Goal: Information Seeking & Learning: Learn about a topic

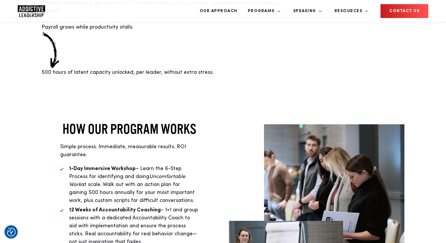
scroll to position [1342, 0]
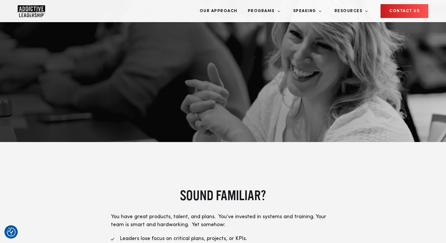
scroll to position [0, 0]
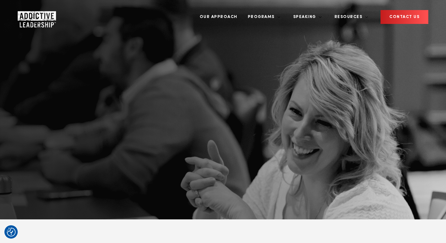
click at [404, 14] on link "CONTACT US" at bounding box center [405, 17] width 48 height 14
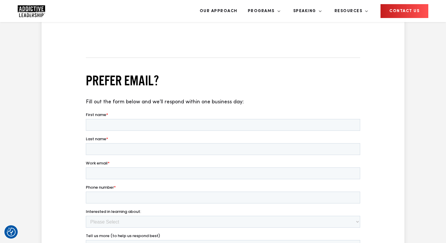
scroll to position [413, 0]
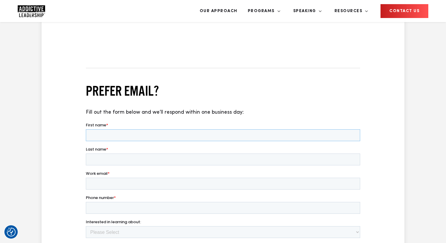
click at [197, 137] on input "First name *" at bounding box center [223, 135] width 275 height 12
type input "Test"
click at [125, 159] on input "Last name *" at bounding box center [223, 159] width 275 height 12
type input "Name"
type input "name@company.com"
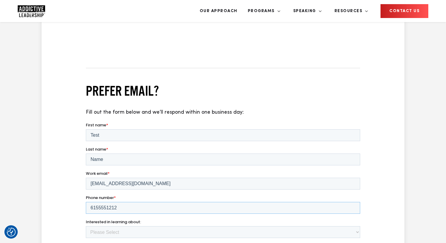
type input "6155551212"
click at [106, 232] on select "Please Select Team Program Individual Program Speaking Other" at bounding box center [223, 232] width 275 height 12
select select "Individual Program"
click at [86, 226] on select "Please Select Team Program Individual Program Speaking Other" at bounding box center [223, 232] width 275 height 12
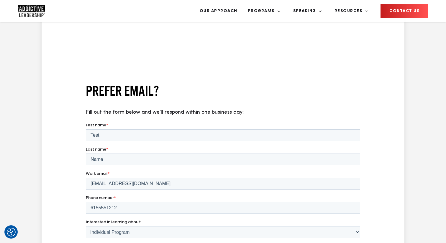
type textarea "I like programs"
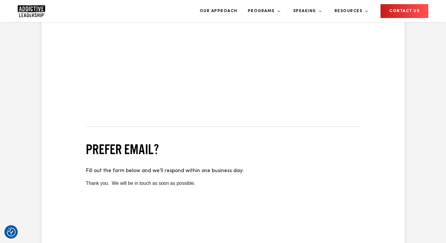
scroll to position [356, 0]
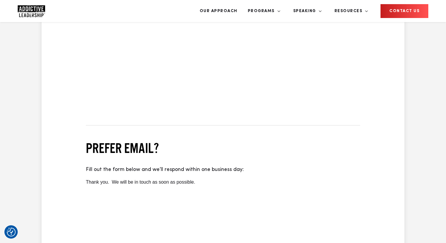
click at [30, 10] on img "Company Logo" at bounding box center [31, 11] width 27 height 12
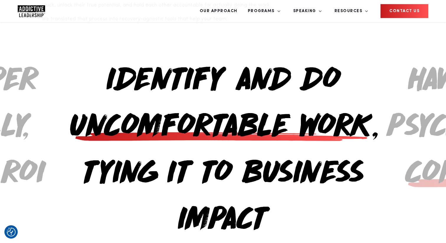
scroll to position [652, 0]
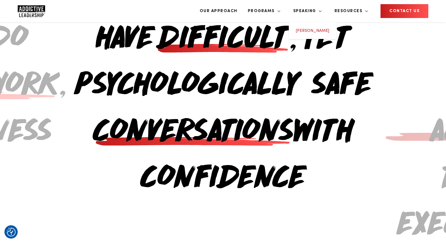
click at [327, 29] on link "[PERSON_NAME]" at bounding box center [312, 31] width 33 height 4
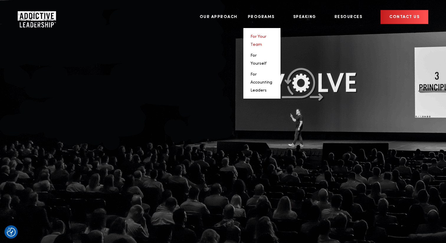
click at [267, 35] on link "For Your Team" at bounding box center [259, 41] width 16 height 12
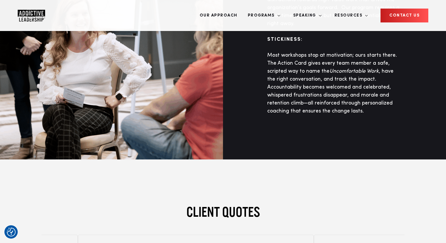
scroll to position [2064, 0]
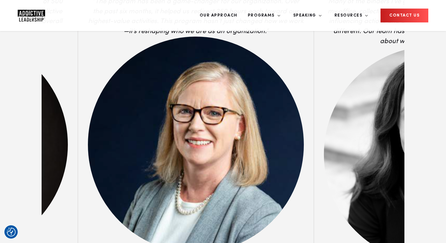
scroll to position [2317, 0]
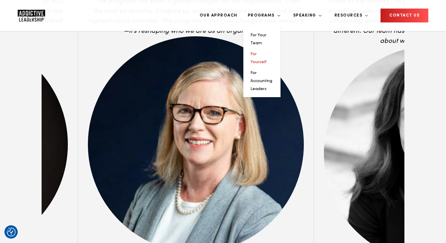
click at [267, 52] on link "For Yourself" at bounding box center [259, 58] width 16 height 12
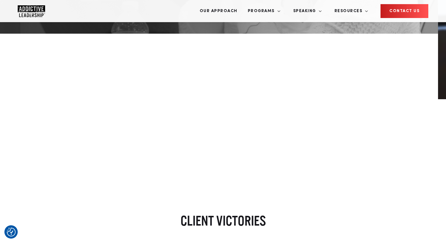
scroll to position [231, 0]
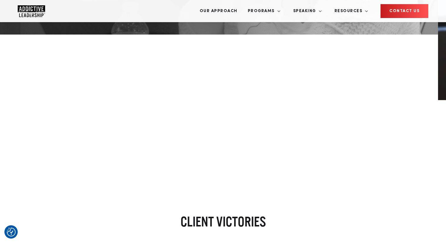
drag, startPoint x: 400, startPoint y: 111, endPoint x: 192, endPoint y: 133, distance: 209.2
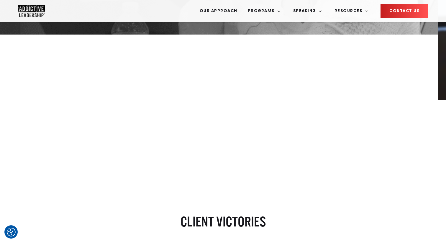
drag, startPoint x: 414, startPoint y: 113, endPoint x: 196, endPoint y: 115, distance: 218.1
drag, startPoint x: 359, startPoint y: 132, endPoint x: 236, endPoint y: 120, distance: 122.8
drag, startPoint x: 332, startPoint y: 111, endPoint x: 218, endPoint y: 117, distance: 114.7
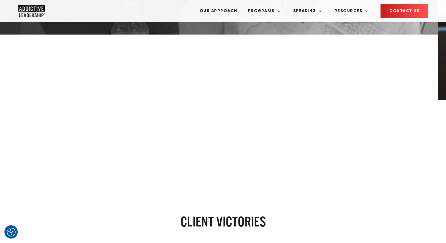
drag, startPoint x: 360, startPoint y: 138, endPoint x: 226, endPoint y: 142, distance: 134.1
drag, startPoint x: 334, startPoint y: 134, endPoint x: 177, endPoint y: 155, distance: 158.7
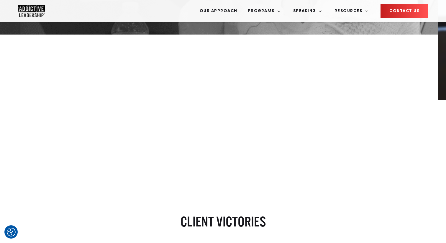
drag, startPoint x: 345, startPoint y: 125, endPoint x: 181, endPoint y: 140, distance: 165.1
drag, startPoint x: 337, startPoint y: 117, endPoint x: 196, endPoint y: 127, distance: 141.5
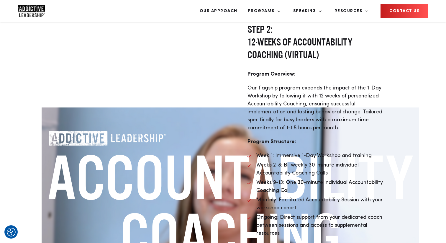
scroll to position [1745, 0]
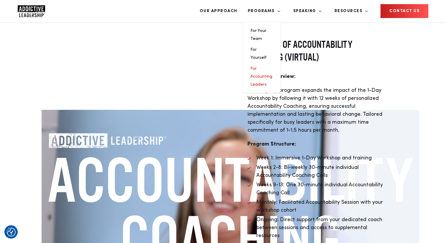
click at [272, 66] on link "For Accounting Leaders" at bounding box center [262, 76] width 22 height 20
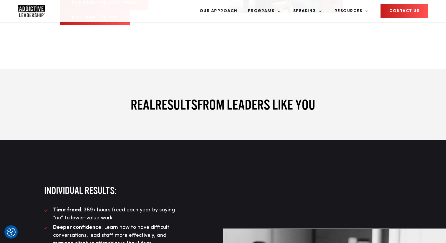
scroll to position [2171, 0]
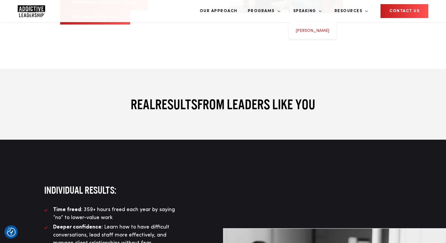
click at [328, 29] on link "[PERSON_NAME]" at bounding box center [312, 31] width 33 height 4
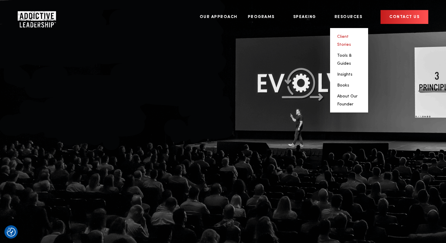
click at [351, 35] on link "Client Stories" at bounding box center [344, 41] width 14 height 12
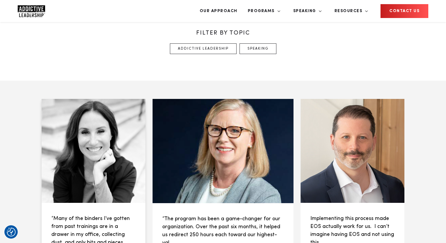
scroll to position [308, 0]
click at [115, 99] on div at bounding box center [94, 151] width 104 height 104
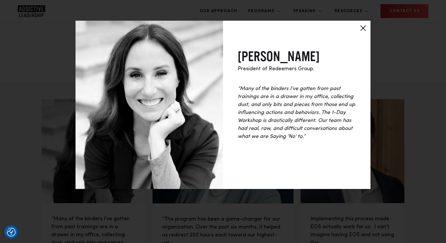
click at [363, 26] on div at bounding box center [363, 28] width 15 height 15
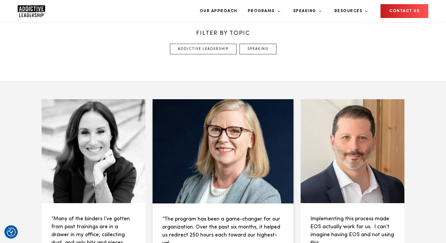
click at [235, 99] on div at bounding box center [223, 151] width 141 height 104
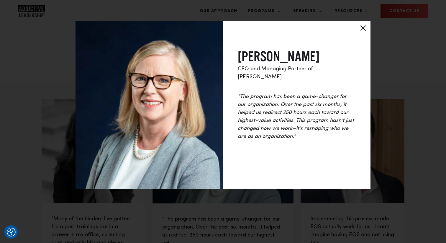
click at [362, 26] on div at bounding box center [363, 28] width 15 height 15
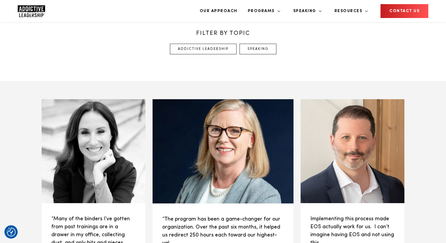
click at [361, 115] on div at bounding box center [353, 151] width 104 height 104
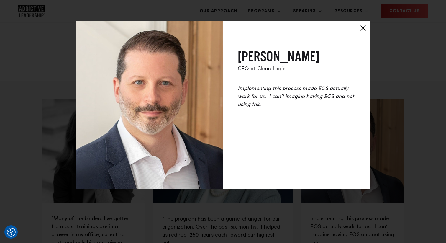
click at [363, 27] on div at bounding box center [363, 28] width 15 height 15
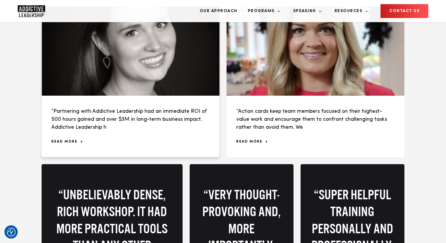
scroll to position [612, 0]
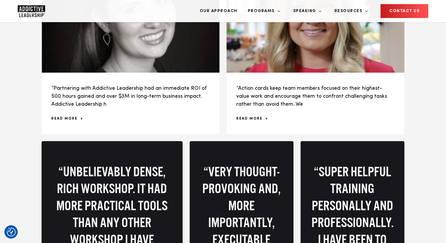
click at [136, 163] on p "“Unbelievably dense, rich workshop. It had more practical tools than any other …" at bounding box center [112, 214] width 122 height 102
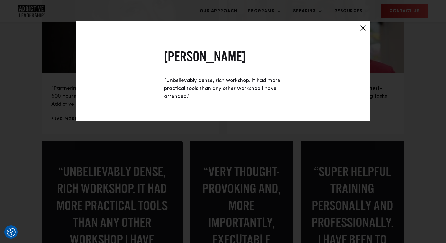
click at [364, 29] on div at bounding box center [363, 28] width 15 height 15
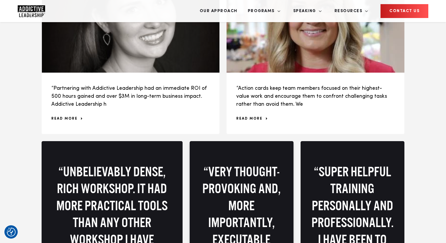
click at [241, 163] on p "“Very thought-provoking and, more importantly, executable actions as a takeaway…" at bounding box center [242, 214] width 84 height 102
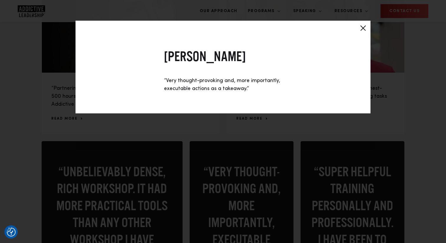
click at [362, 31] on div at bounding box center [363, 28] width 15 height 15
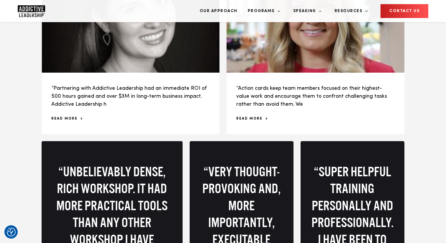
click at [362, 144] on div "“Many of the binders I’ve gotten from past trainings are in a drawer in my offi…" at bounding box center [223, 118] width 370 height 653
click at [339, 163] on p "“Super helpful training personally and professionally. I have been to countless…" at bounding box center [353, 214] width 84 height 102
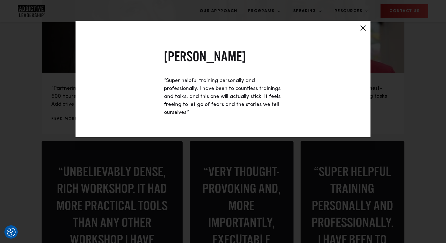
click at [363, 28] on div at bounding box center [363, 28] width 15 height 15
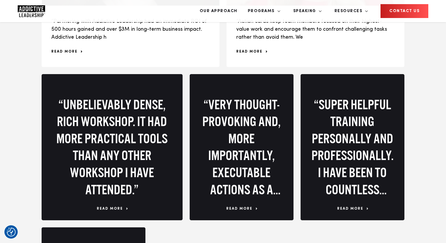
scroll to position [699, 0]
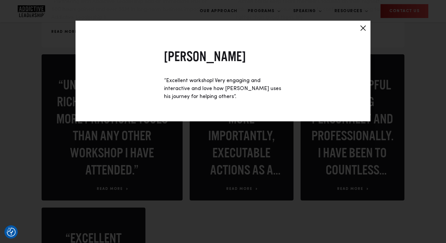
click at [361, 29] on div at bounding box center [363, 28] width 15 height 15
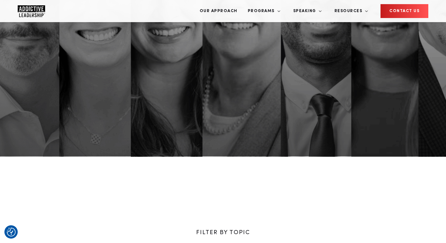
scroll to position [0, 0]
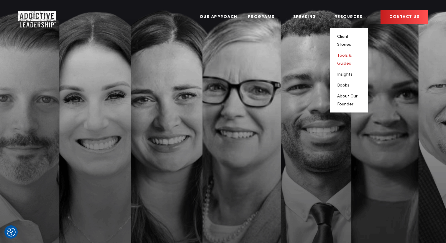
click at [352, 53] on link "Tools & Guides" at bounding box center [344, 59] width 14 height 12
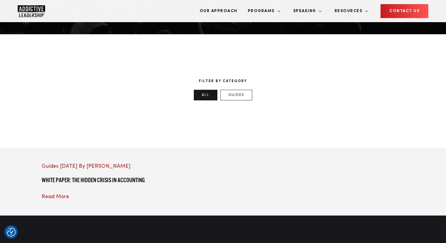
scroll to position [231, 0]
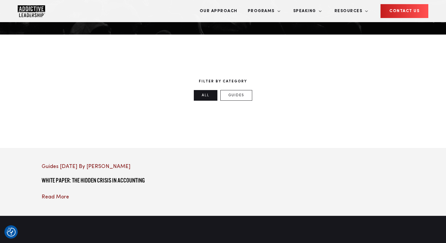
click at [99, 163] on div at bounding box center [98, 163] width 113 height 0
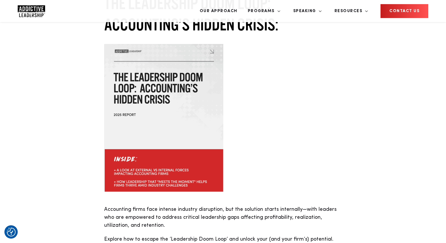
scroll to position [439, 0]
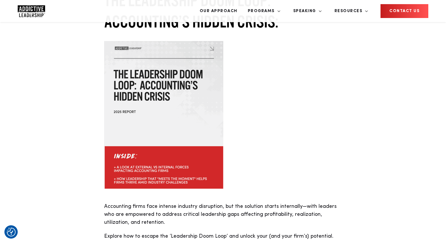
click at [230, 202] on p "Accounting firms face intense industry disruption, but the solution starts inte…" at bounding box center [223, 214] width 238 height 24
click at [353, 66] on link "Insights" at bounding box center [344, 68] width 15 height 4
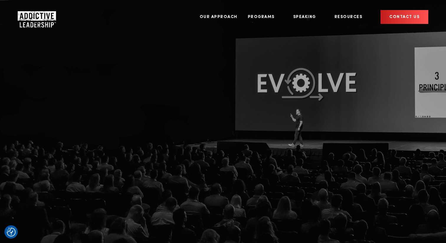
click at [31, 14] on img "Company Logo" at bounding box center [31, 17] width 27 height 12
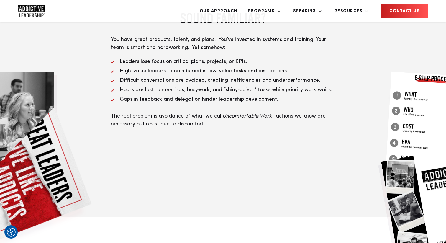
scroll to position [257, 0]
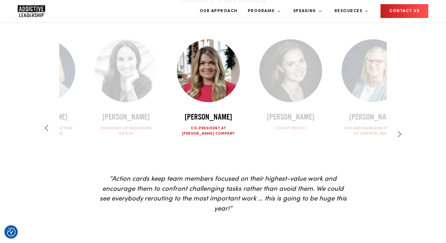
scroll to position [1853, 0]
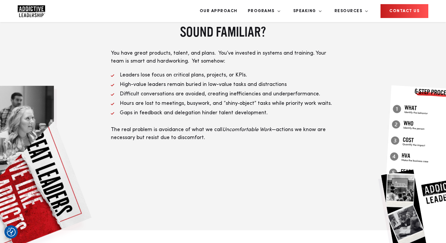
scroll to position [0, 0]
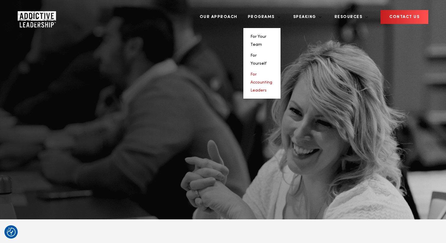
click at [272, 72] on link "For Accounting Leaders" at bounding box center [262, 82] width 22 height 20
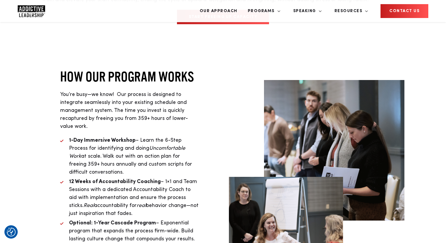
scroll to position [1895, 0]
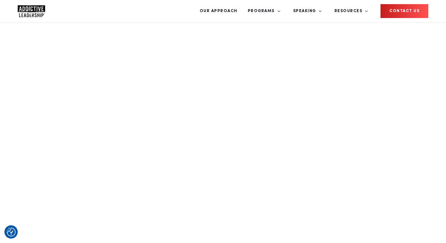
scroll to position [810, 0]
click at [36, 15] on img "Company Logo" at bounding box center [31, 11] width 27 height 12
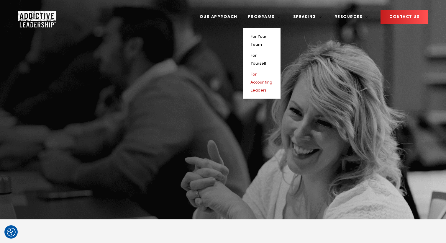
click at [272, 72] on link "For Accounting Leaders" at bounding box center [262, 82] width 22 height 20
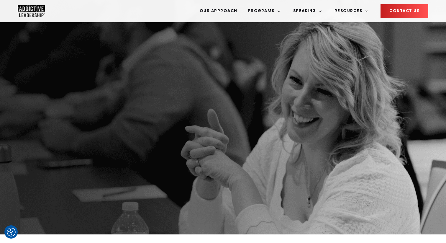
scroll to position [11, 0]
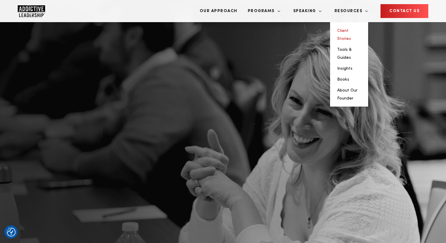
click at [351, 29] on link "Client Stories" at bounding box center [344, 35] width 14 height 12
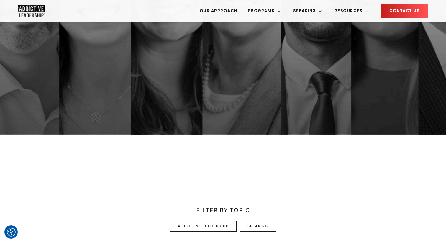
scroll to position [246, 0]
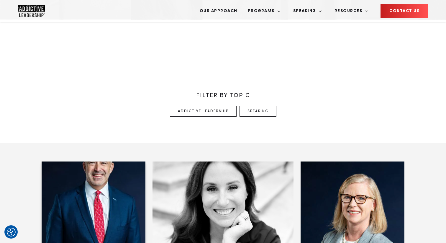
click at [97, 161] on div at bounding box center [94, 213] width 104 height 104
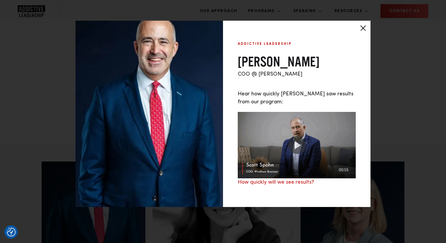
click at [297, 151] on img at bounding box center [297, 145] width 118 height 66
click at [285, 185] on link "How quickly will we see results?" at bounding box center [276, 181] width 76 height 5
click at [270, 144] on img at bounding box center [297, 145] width 118 height 66
click at [297, 150] on img at bounding box center [297, 145] width 118 height 66
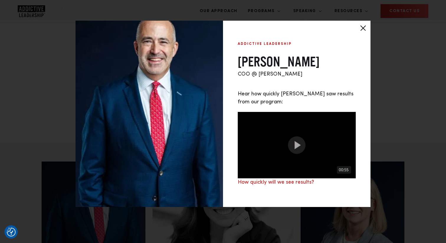
click at [301, 164] on img at bounding box center [297, 145] width 118 height 66
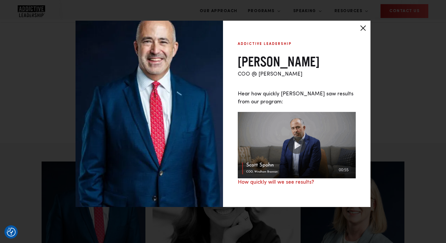
click at [298, 151] on img at bounding box center [297, 145] width 118 height 66
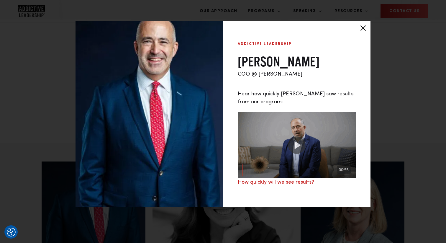
click at [297, 153] on img at bounding box center [297, 145] width 118 height 66
click at [297, 185] on link "How quickly will we see results?" at bounding box center [276, 181] width 76 height 5
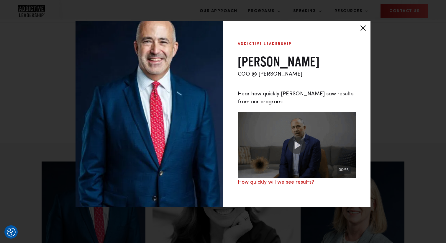
click at [362, 28] on div at bounding box center [363, 28] width 15 height 15
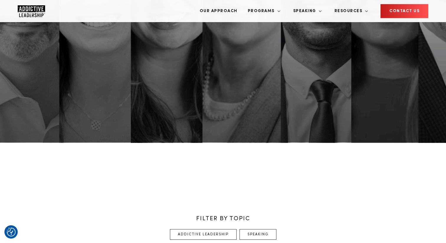
scroll to position [0, 0]
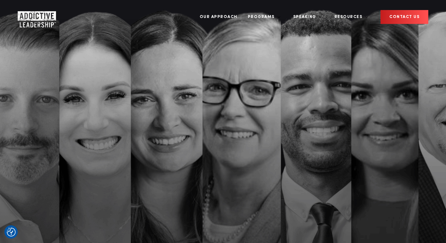
click at [38, 11] on img "Company Logo" at bounding box center [31, 17] width 27 height 12
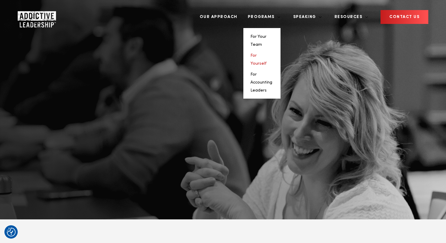
click at [267, 53] on link "For Yourself" at bounding box center [259, 59] width 16 height 12
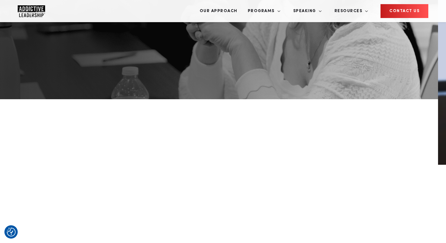
scroll to position [150, 0]
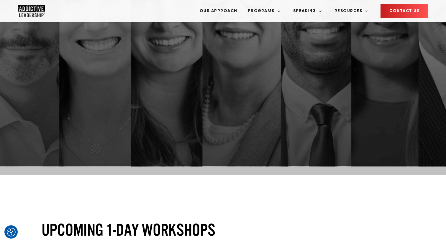
scroll to position [106, 0]
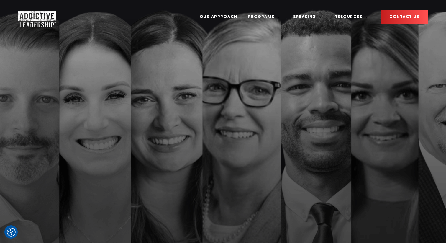
click at [29, 11] on img "Company Logo" at bounding box center [31, 17] width 27 height 12
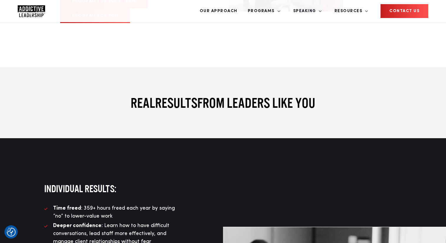
scroll to position [2158, 0]
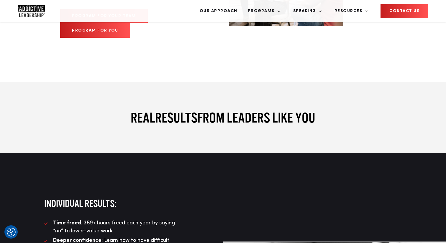
click at [40, 12] on img "Company Logo" at bounding box center [31, 11] width 27 height 12
